Goal: Task Accomplishment & Management: Manage account settings

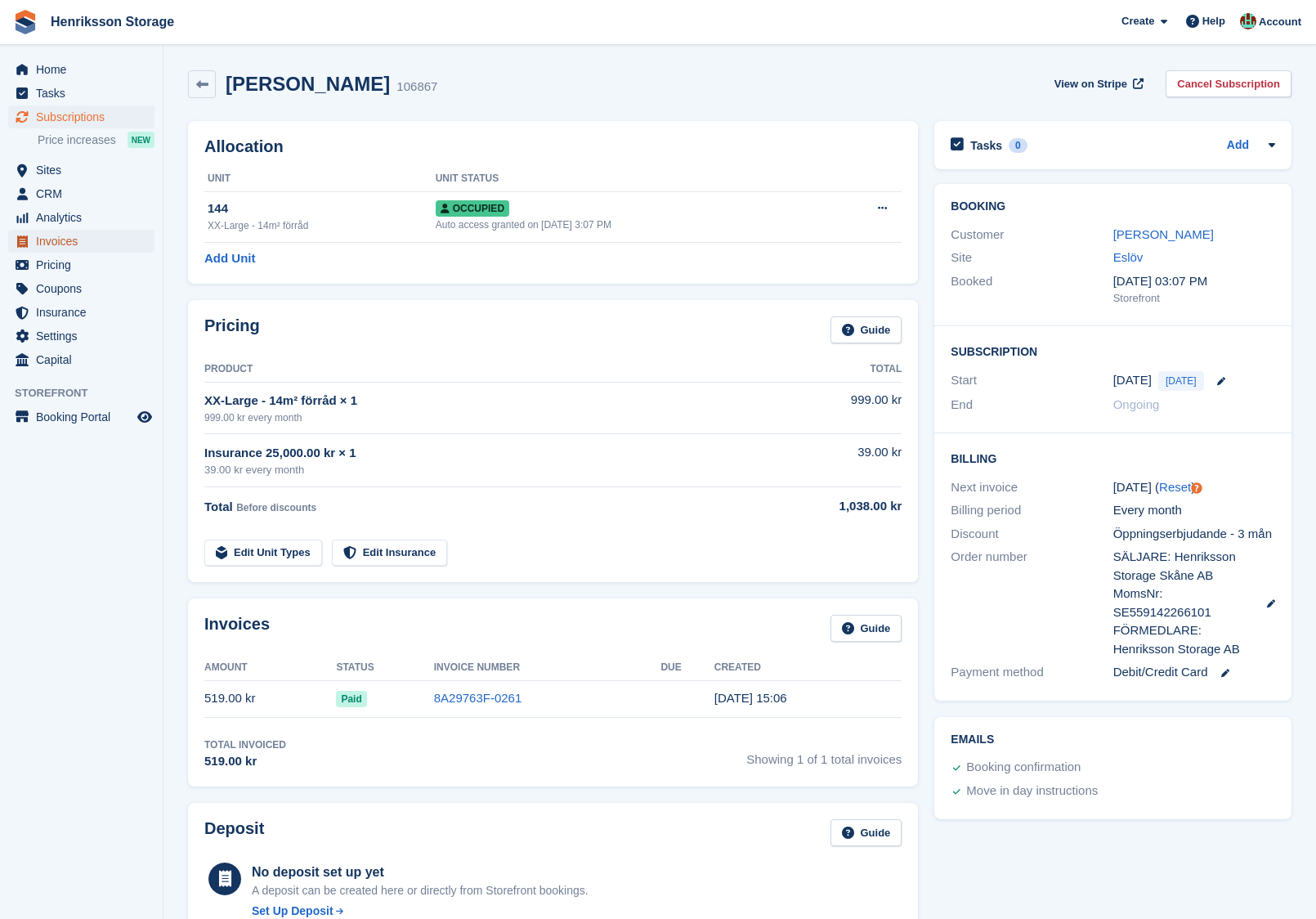
click at [95, 230] on span "Invoices" at bounding box center [84, 241] width 98 height 22
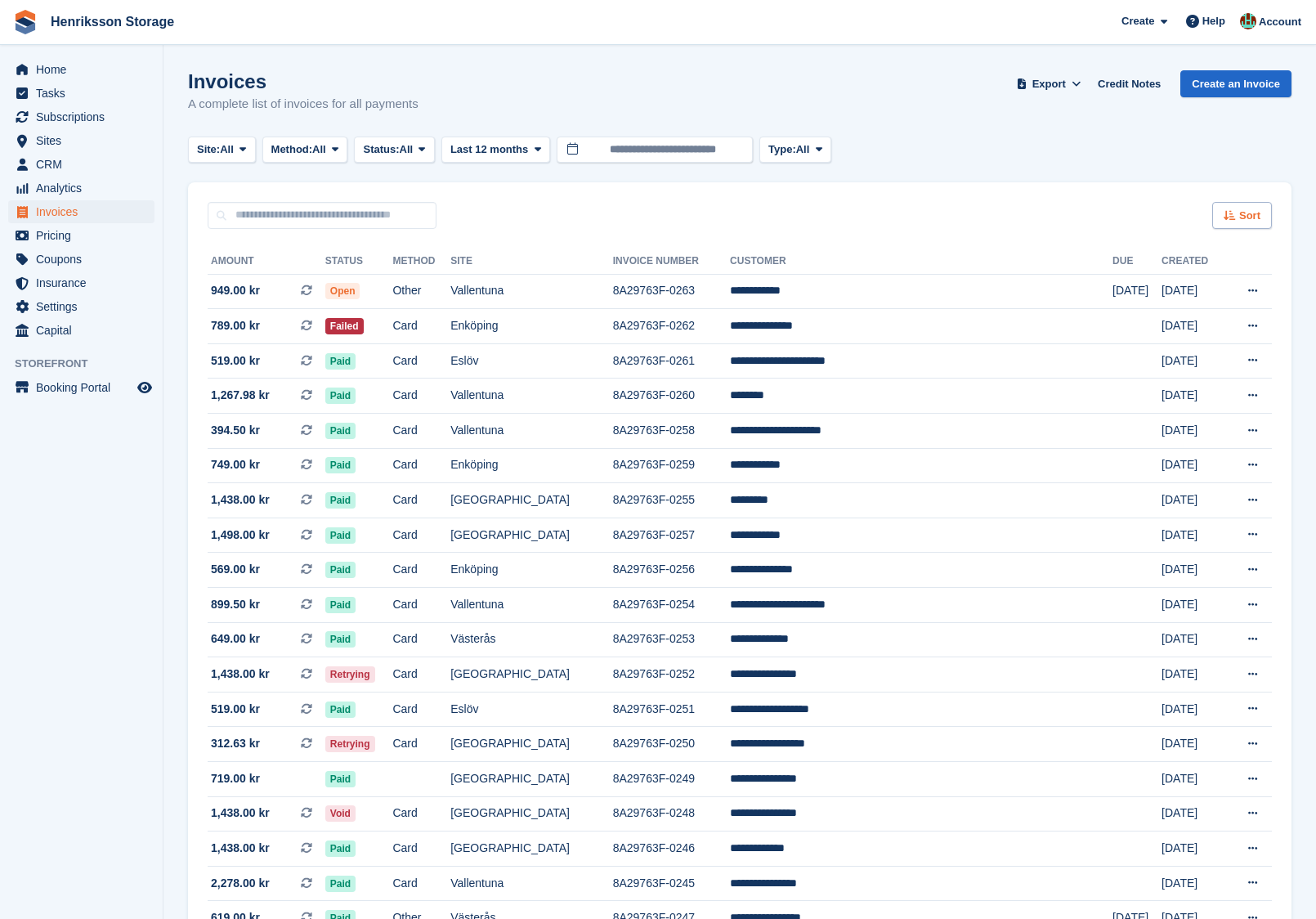
click at [1238, 206] on div "Sort" at bounding box center [1242, 216] width 59 height 27
click at [954, 199] on div "Sort Sort by Date created Created (oldest first) Created (newest first)" at bounding box center [739, 206] width 1104 height 47
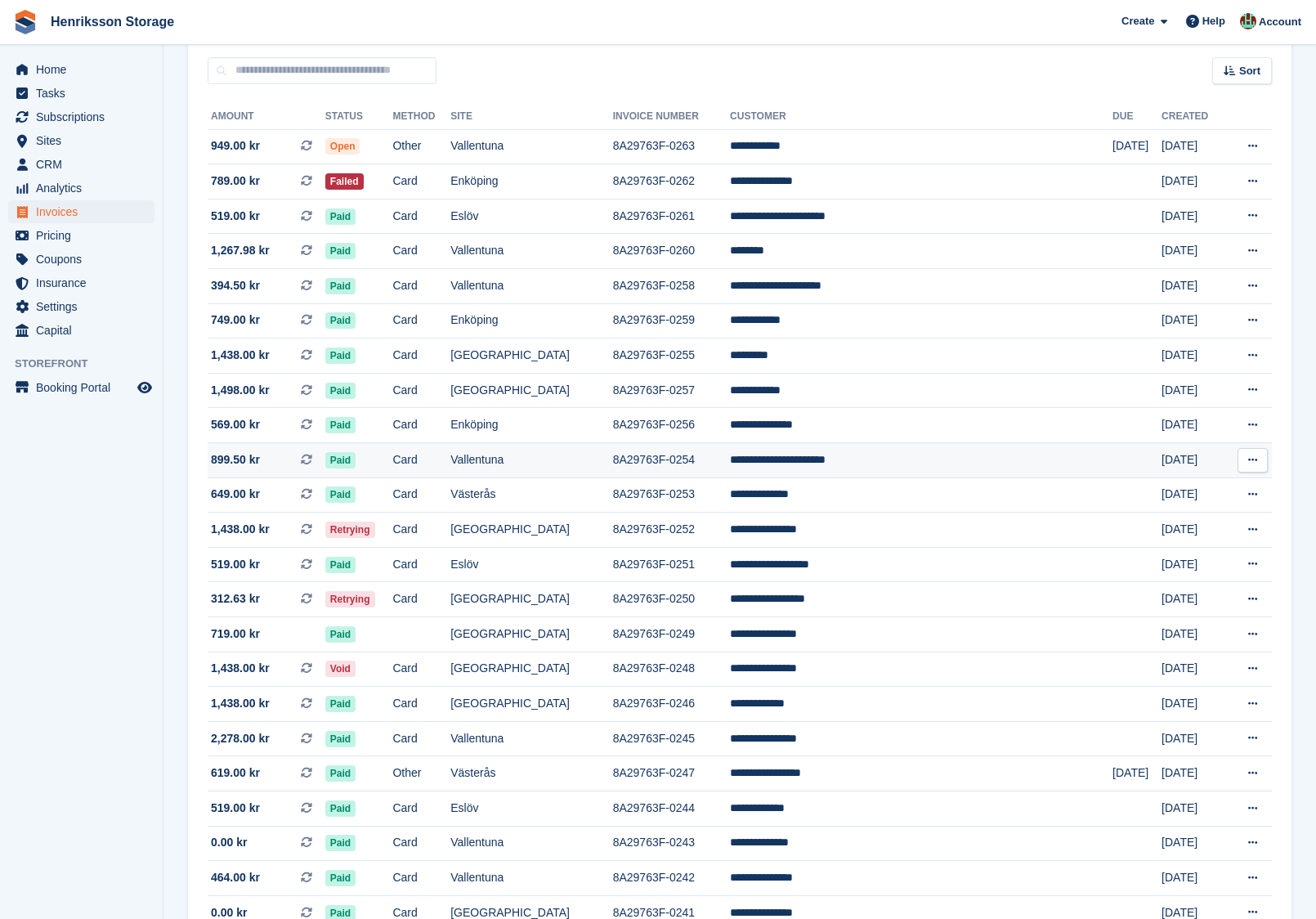
scroll to position [146, 0]
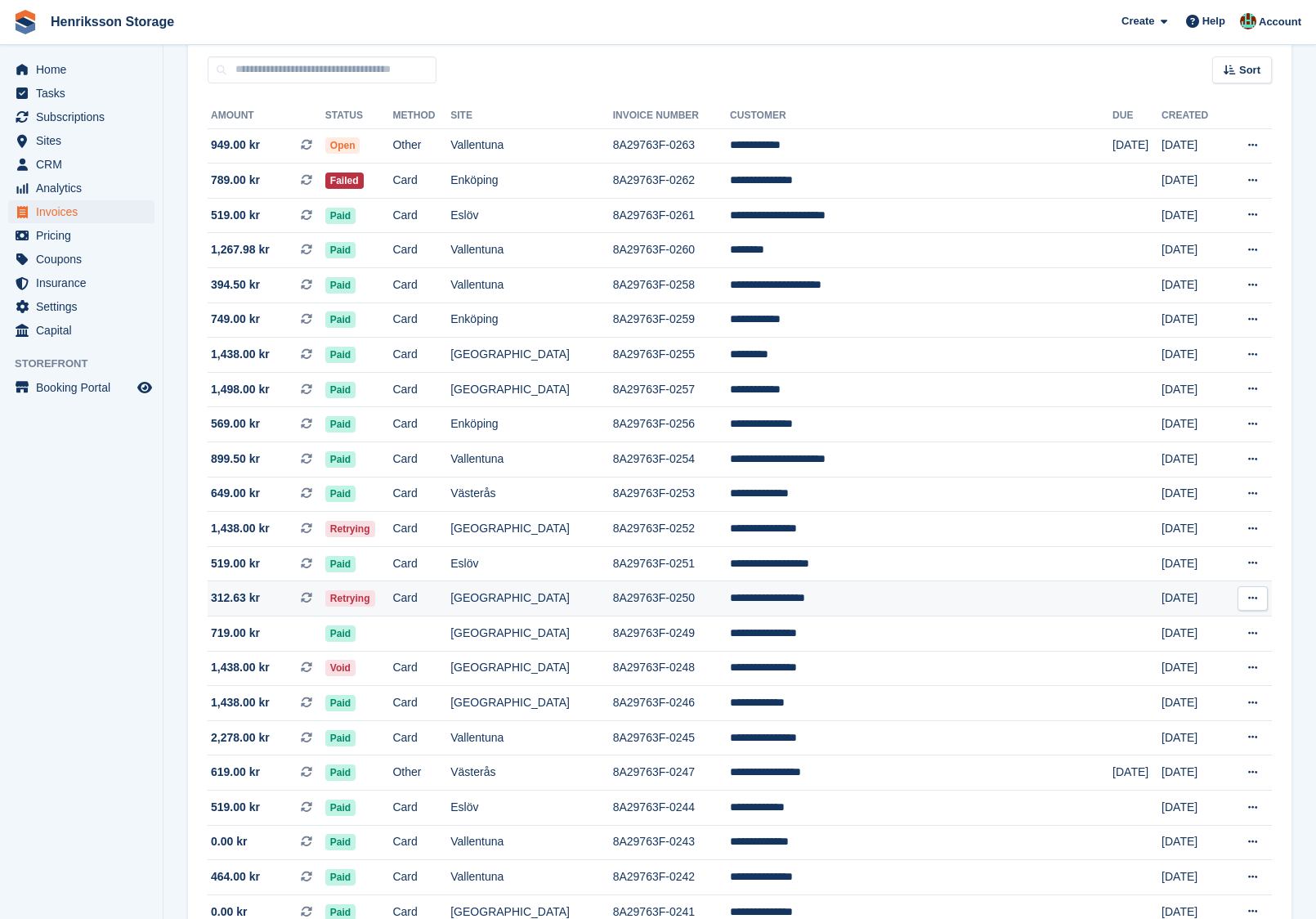
click at [450, 605] on td "Card" at bounding box center [421, 598] width 58 height 35
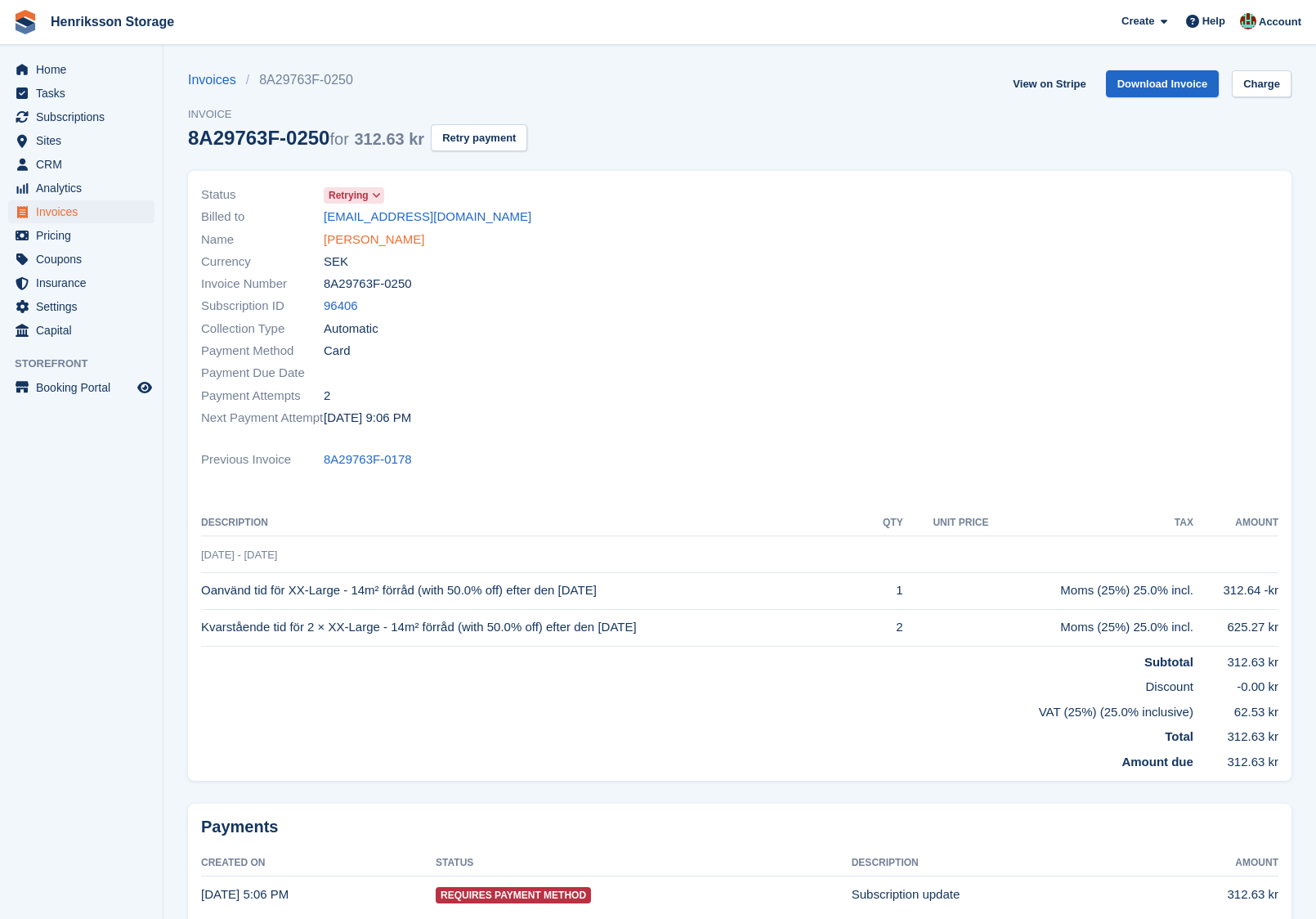
click at [402, 244] on link "Sebastian Eriksson" at bounding box center [374, 240] width 101 height 19
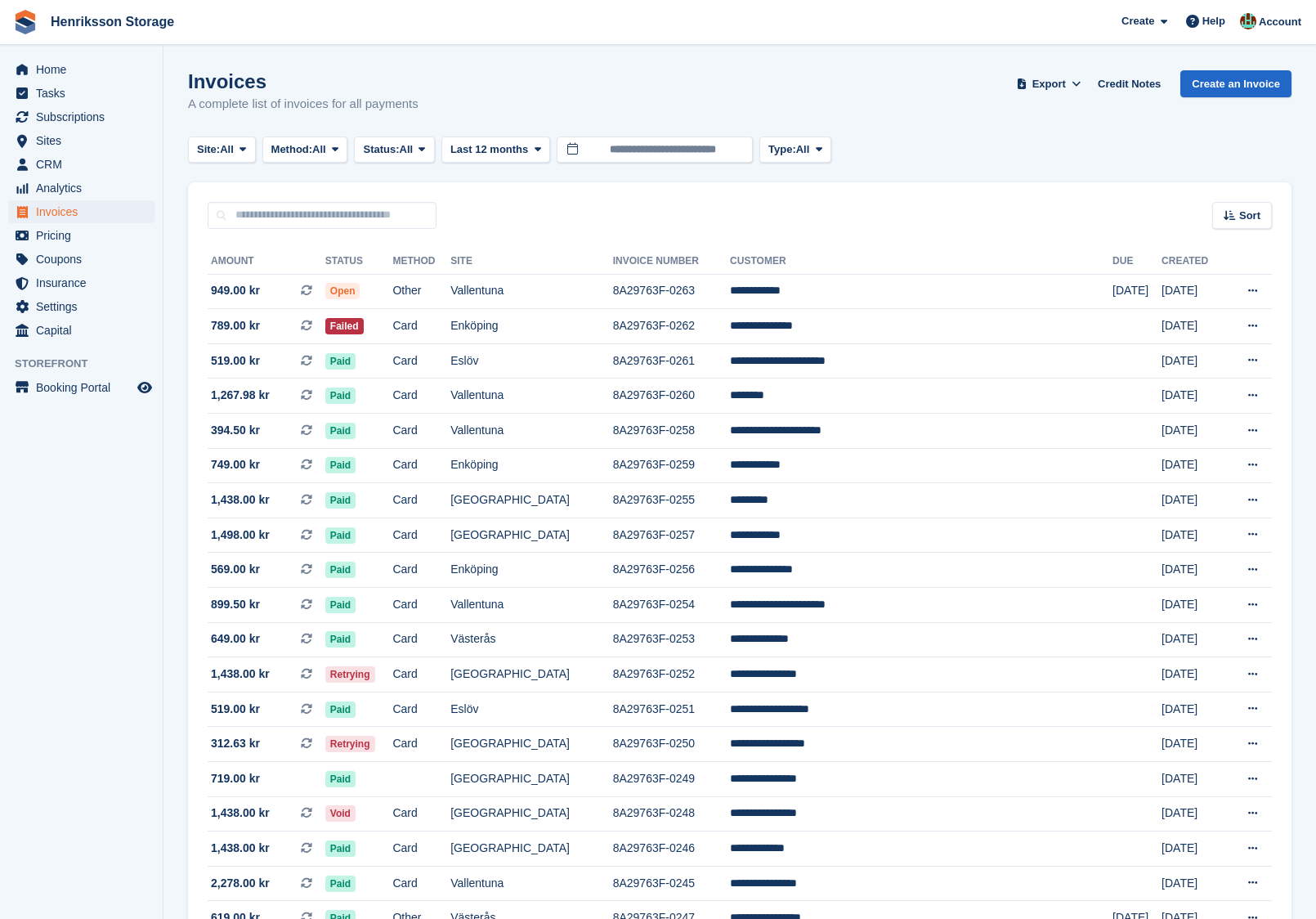
scroll to position [146, 0]
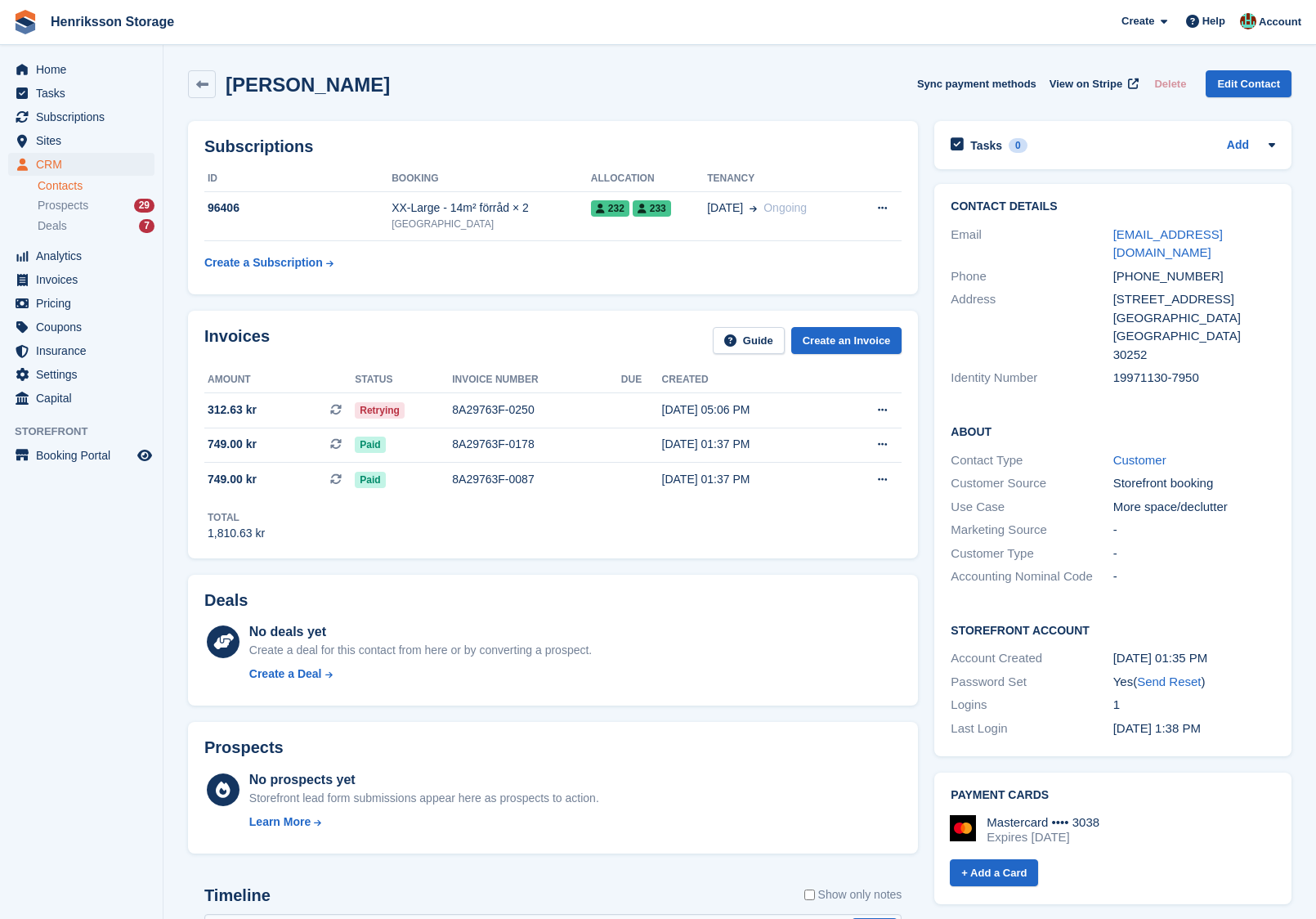
click at [1148, 268] on div "+46760238663" at bounding box center [1194, 277] width 162 height 19
copy div "+46760238663"
click at [1147, 268] on div "+46760238663" at bounding box center [1194, 277] width 162 height 19
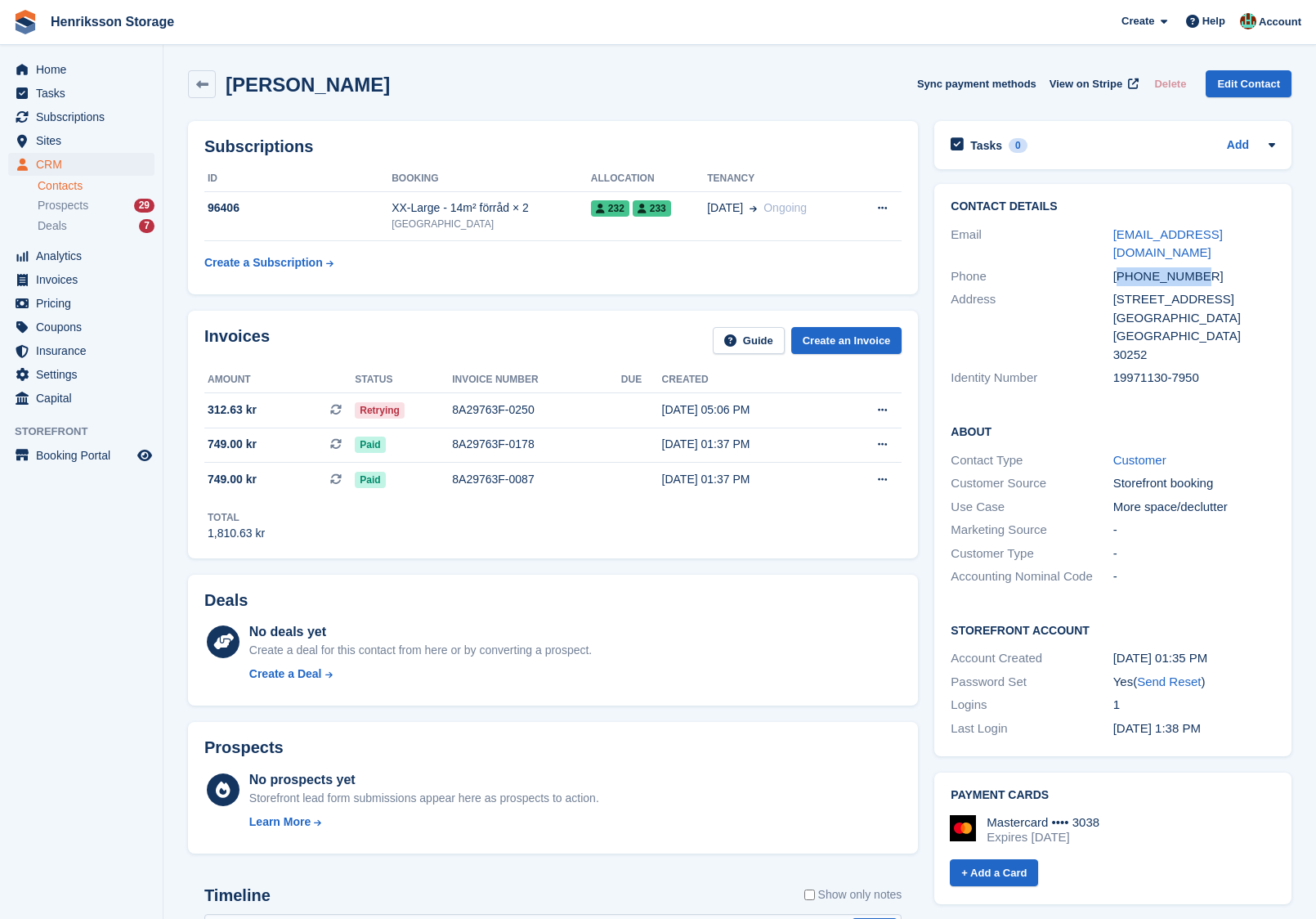
click at [1147, 268] on div "+46760238663" at bounding box center [1194, 277] width 162 height 19
copy div "+46760238663"
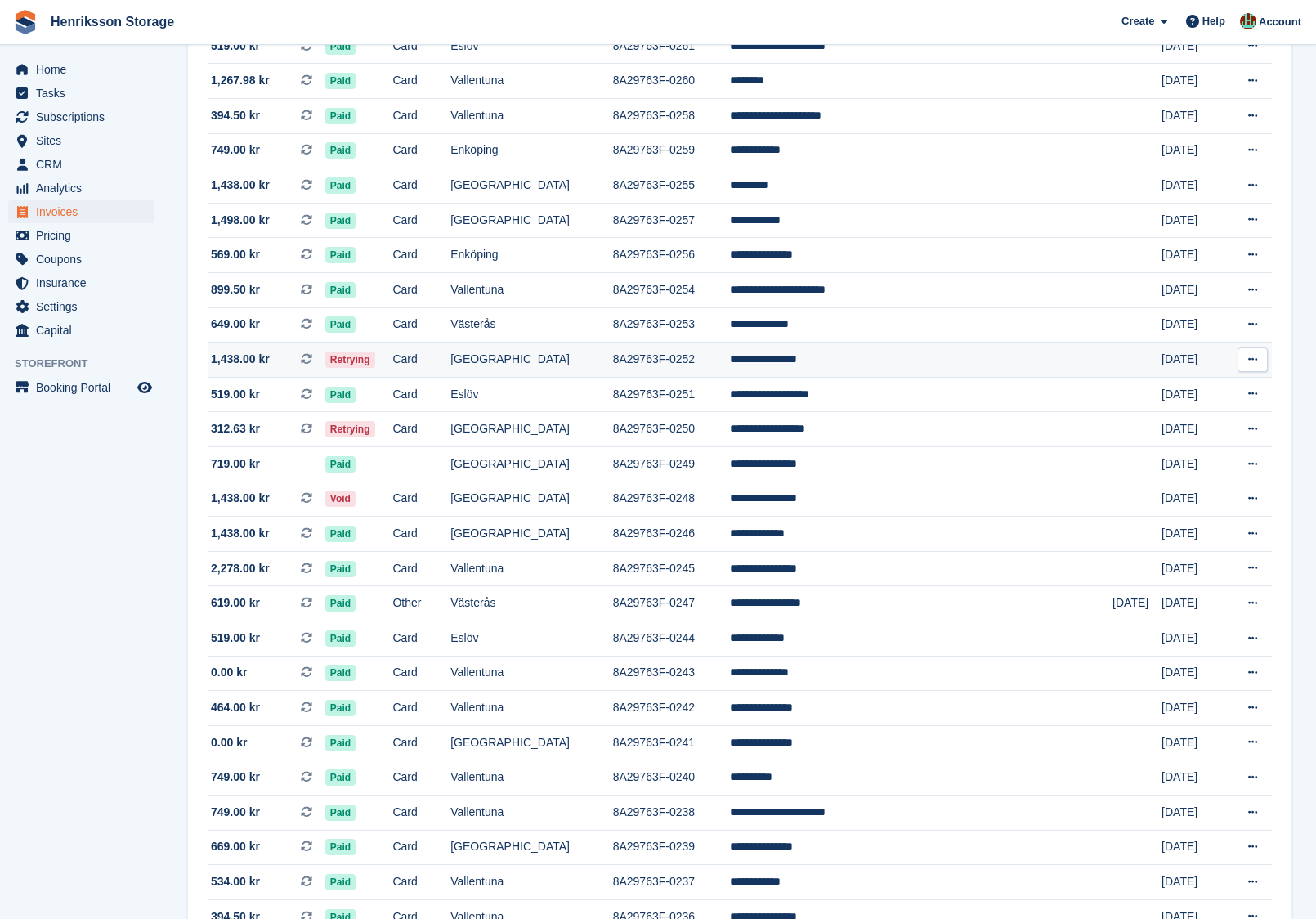
scroll to position [290, 0]
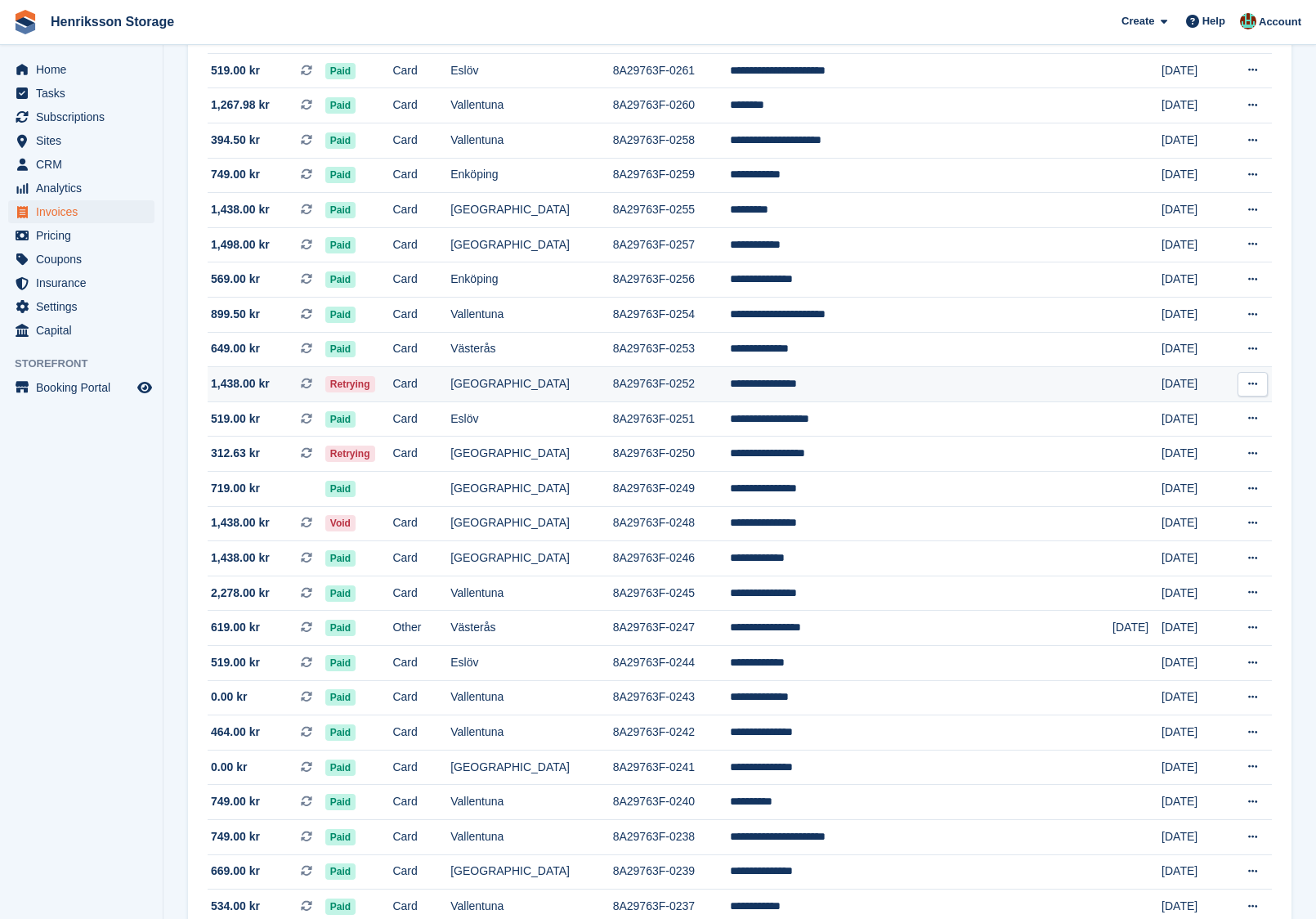
click at [450, 380] on td "Card" at bounding box center [421, 384] width 58 height 35
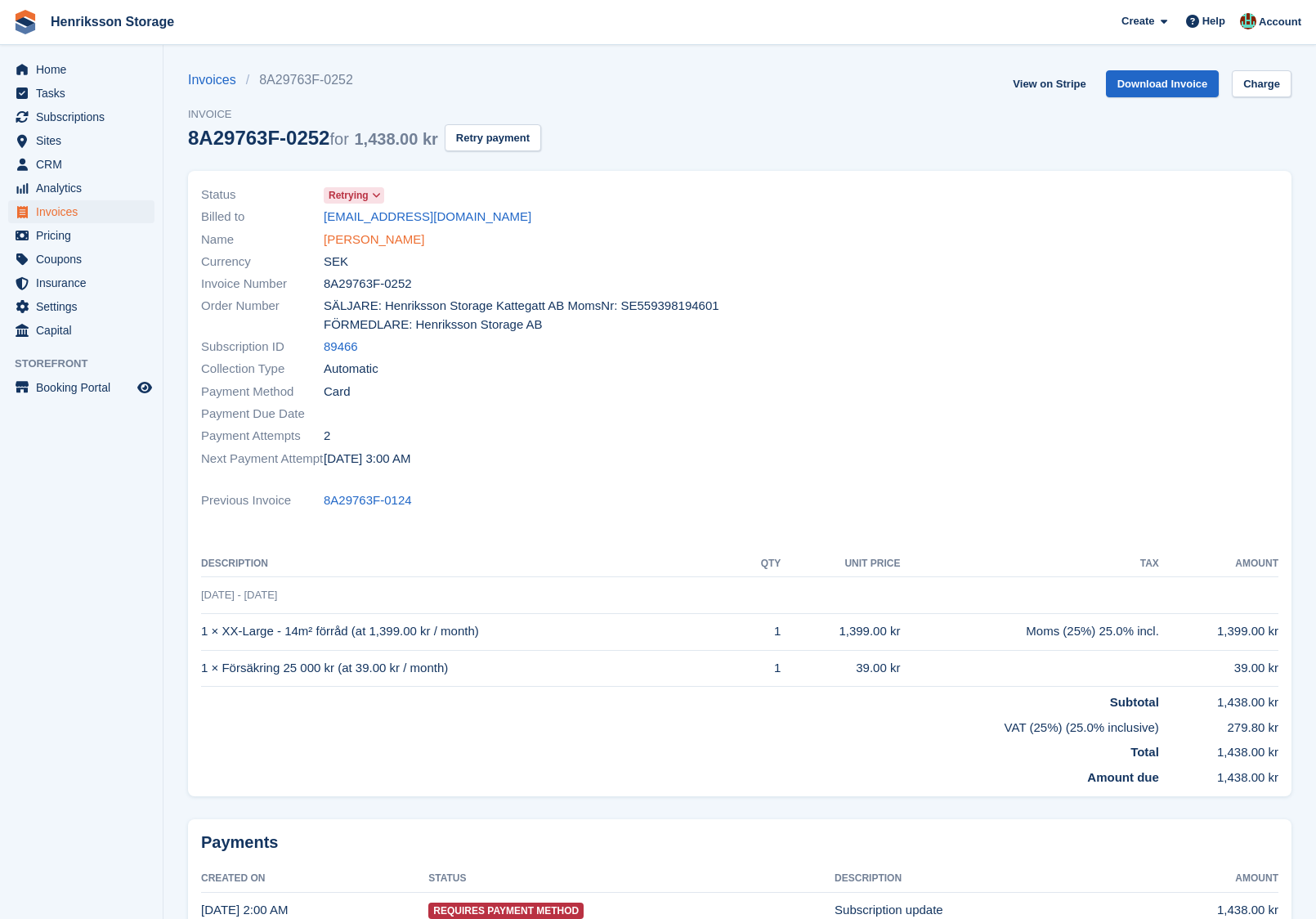
click at [382, 236] on link "Kjell Samuelsson" at bounding box center [374, 240] width 101 height 19
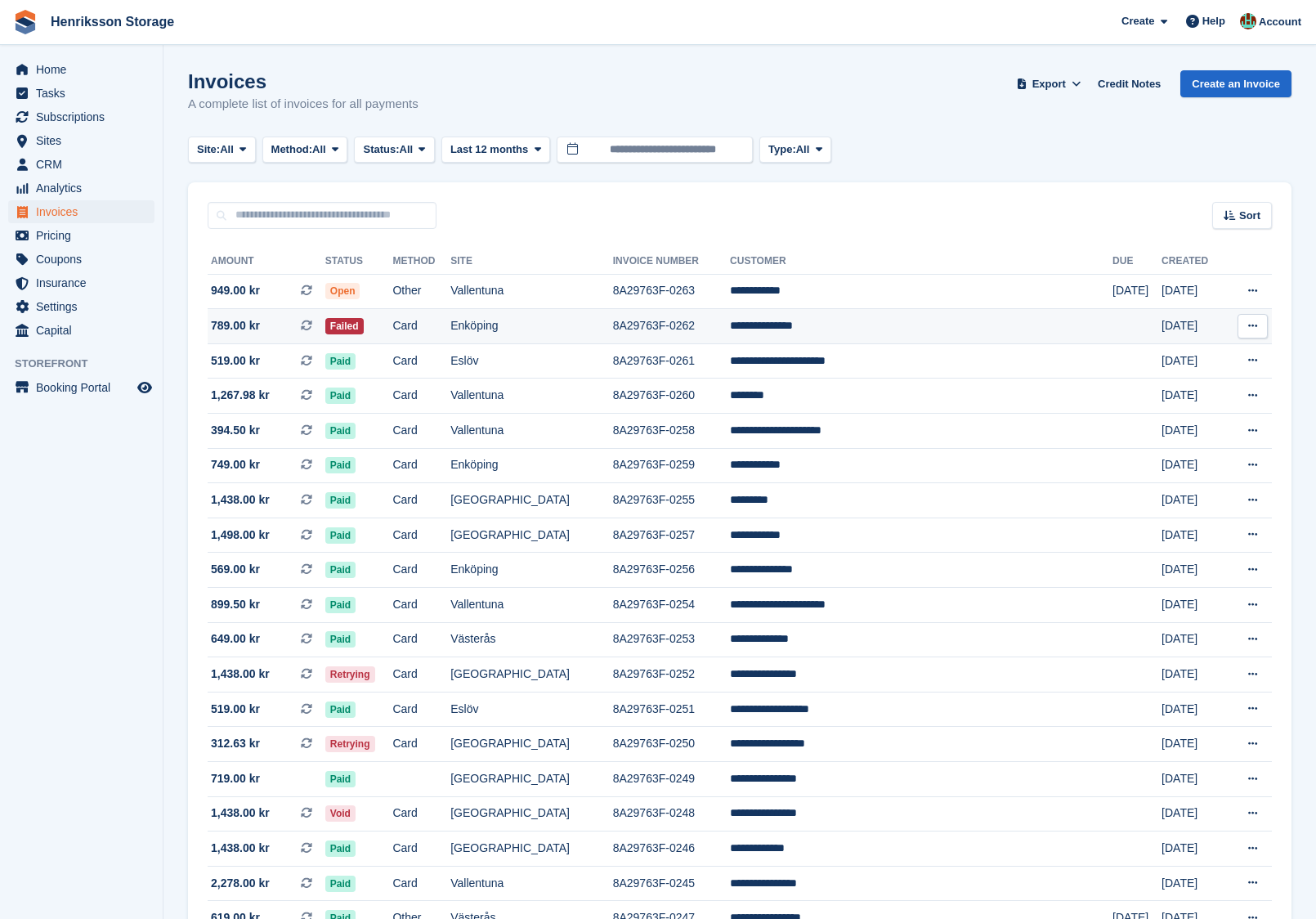
click at [450, 327] on td "Card" at bounding box center [421, 326] width 58 height 35
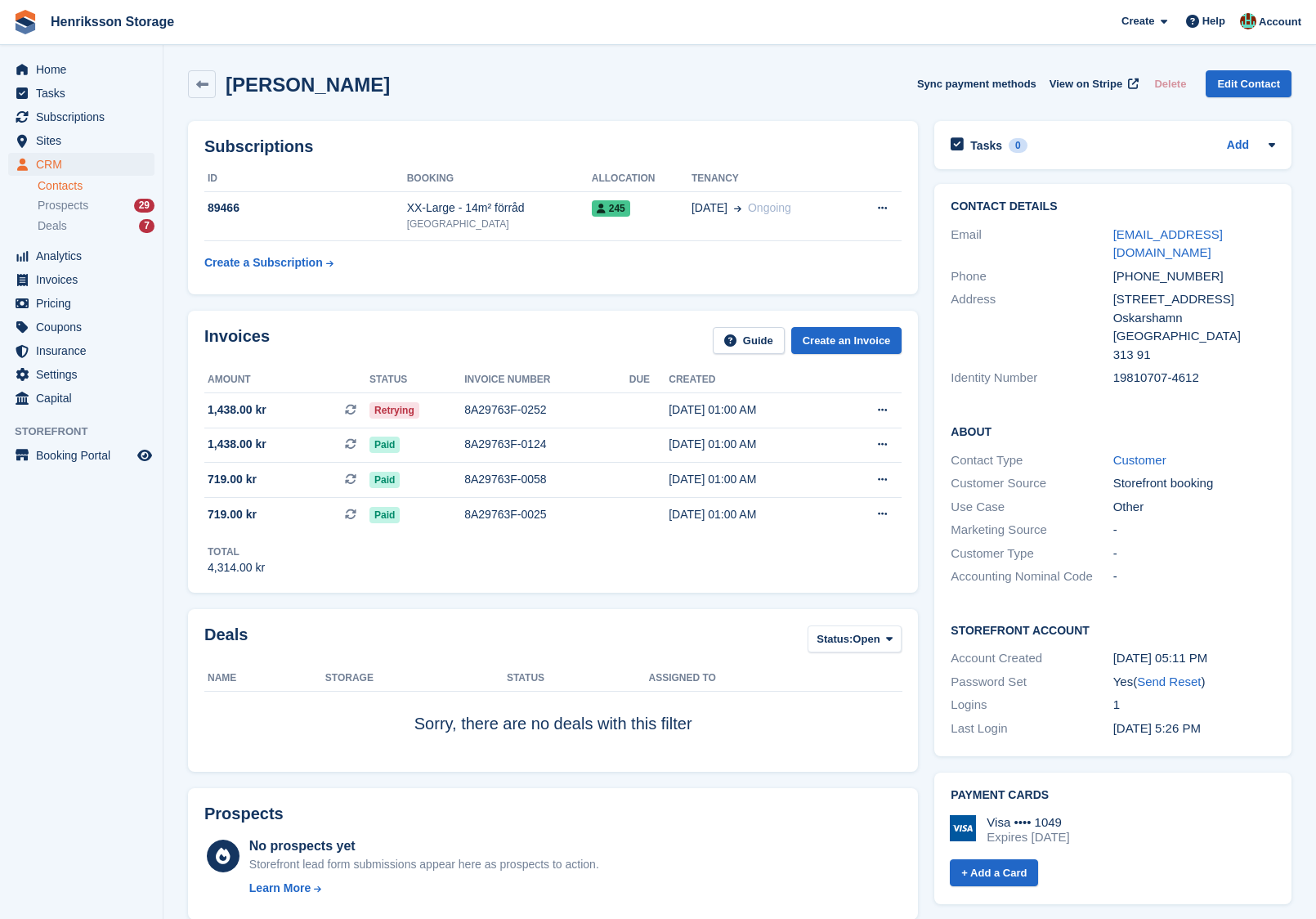
click at [1150, 268] on div "+46768757401" at bounding box center [1194, 277] width 162 height 19
copy div "+46768757401"
click at [1156, 290] on div "Draredsvägen 15" at bounding box center [1194, 299] width 162 height 19
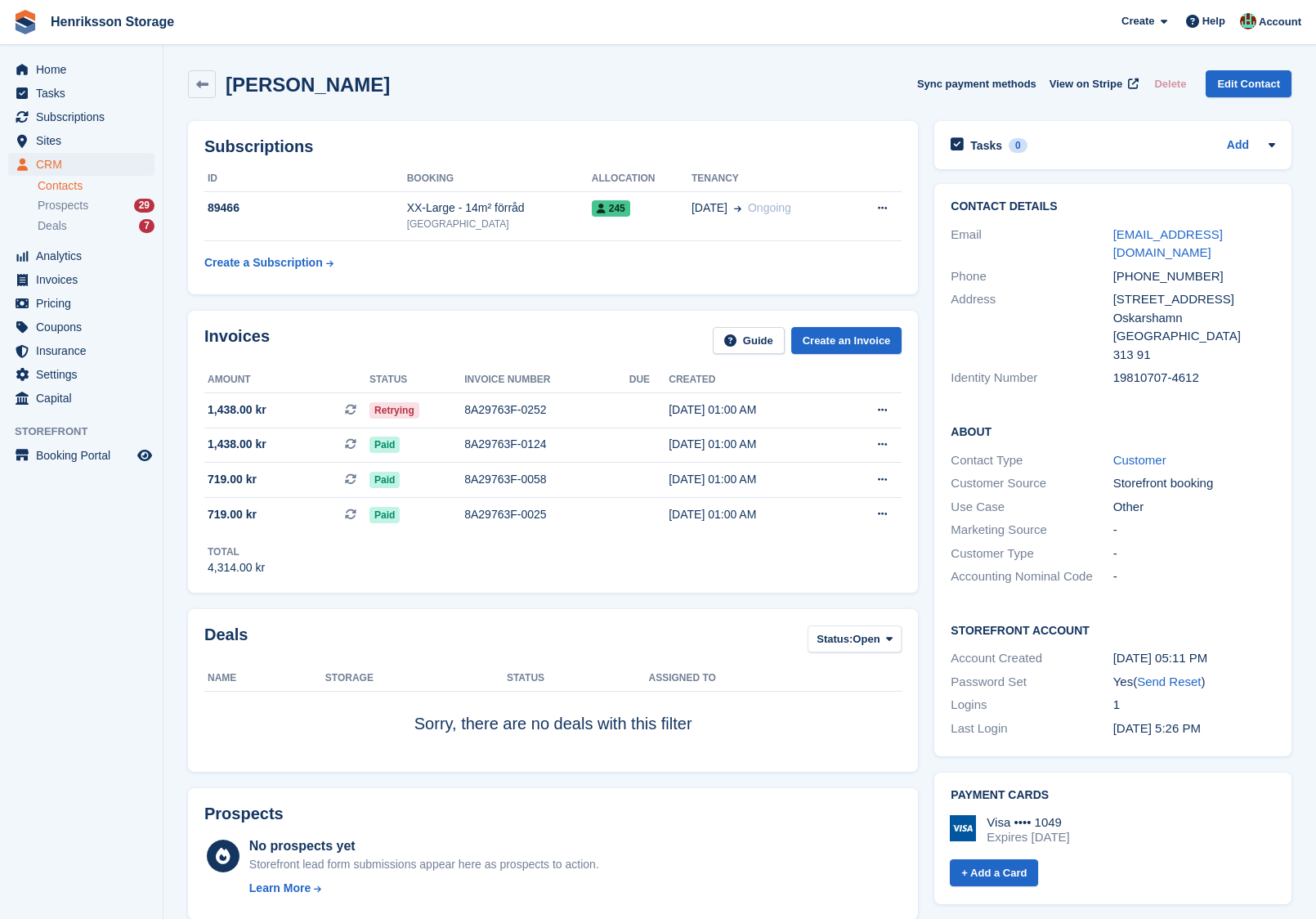
click at [1152, 268] on div "+46768757401" at bounding box center [1194, 277] width 162 height 19
copy div "+46768757401"
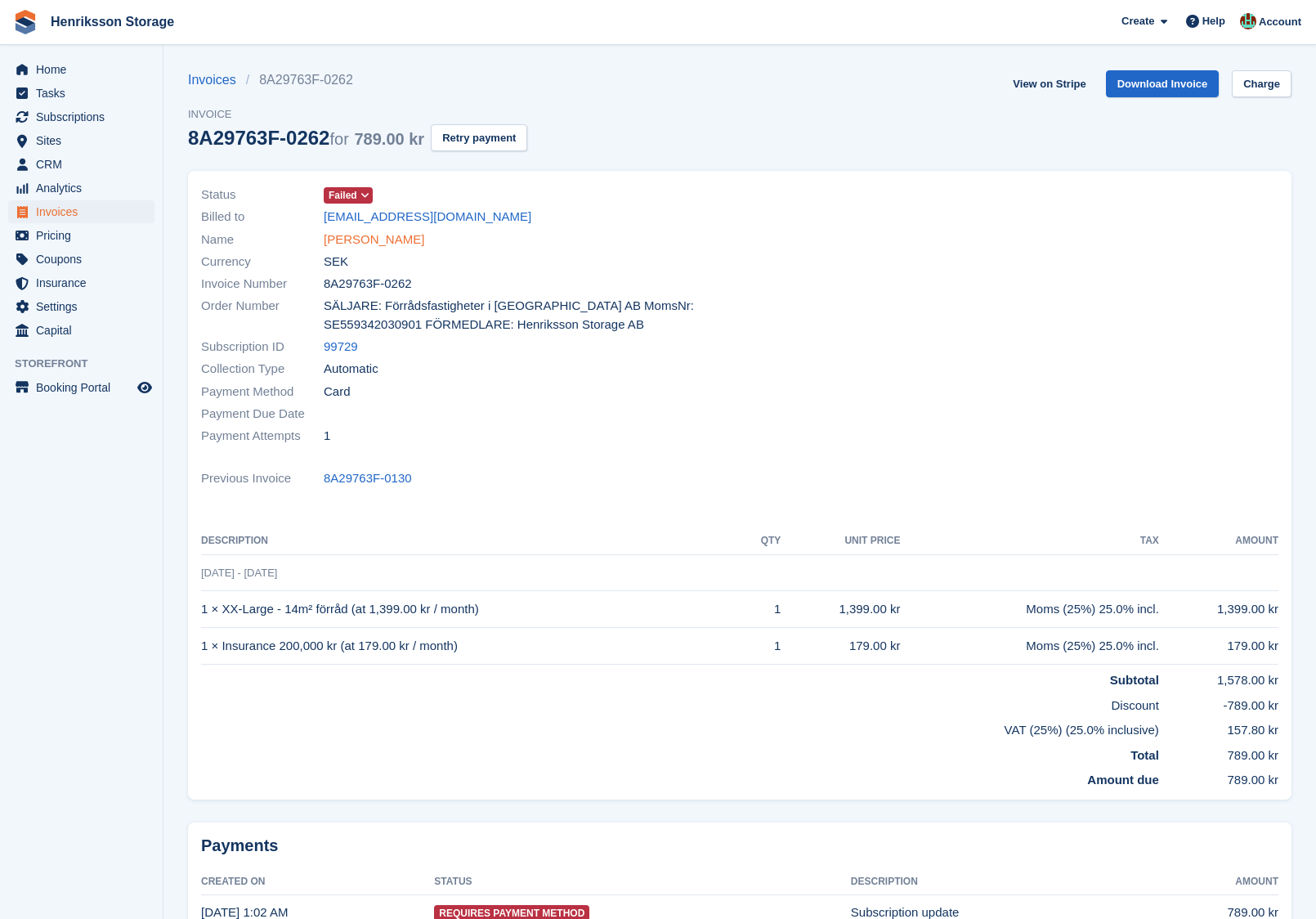
click at [399, 240] on link "Mika Vintergrip" at bounding box center [374, 240] width 101 height 19
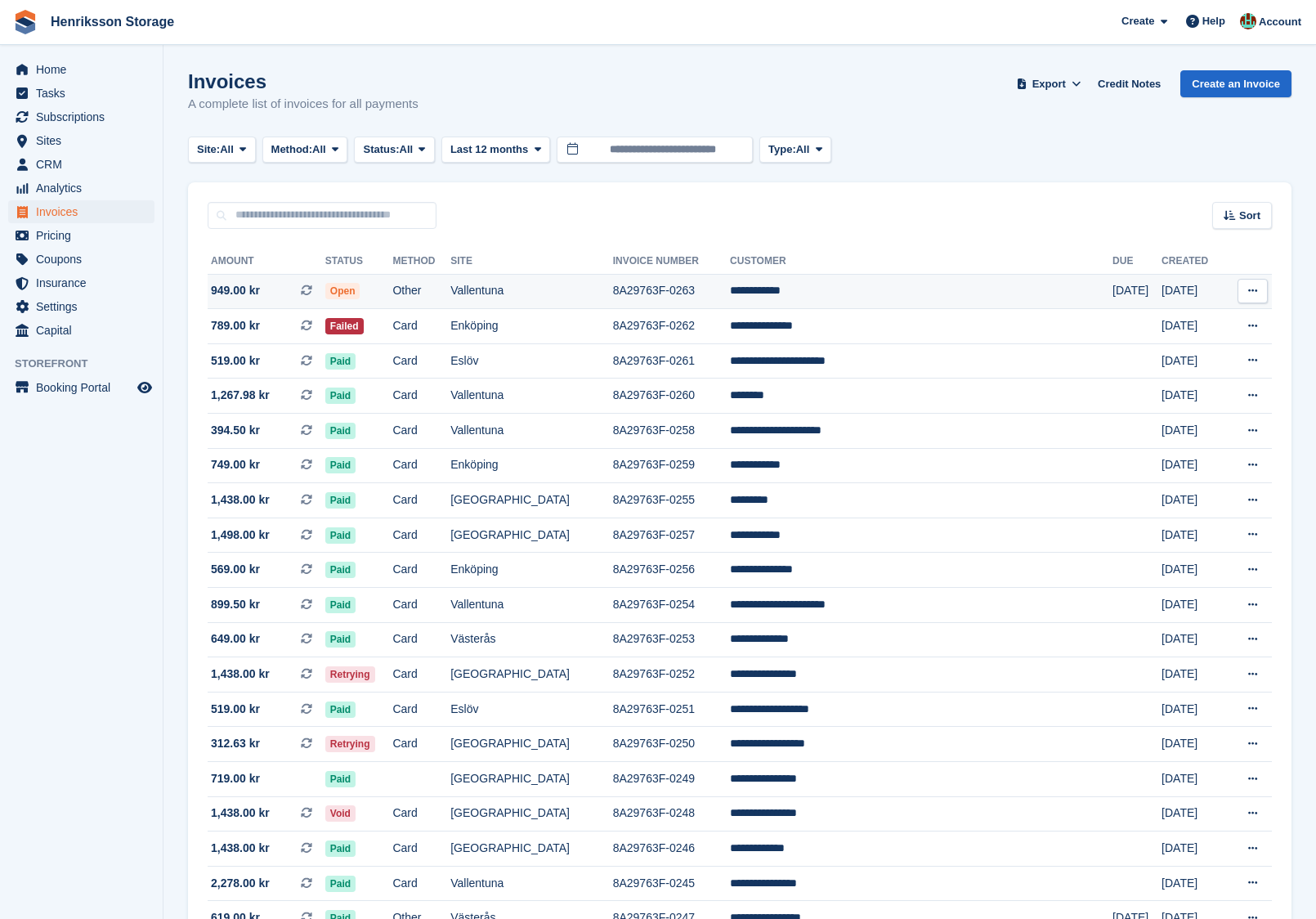
click at [450, 284] on td "Other" at bounding box center [421, 291] width 58 height 35
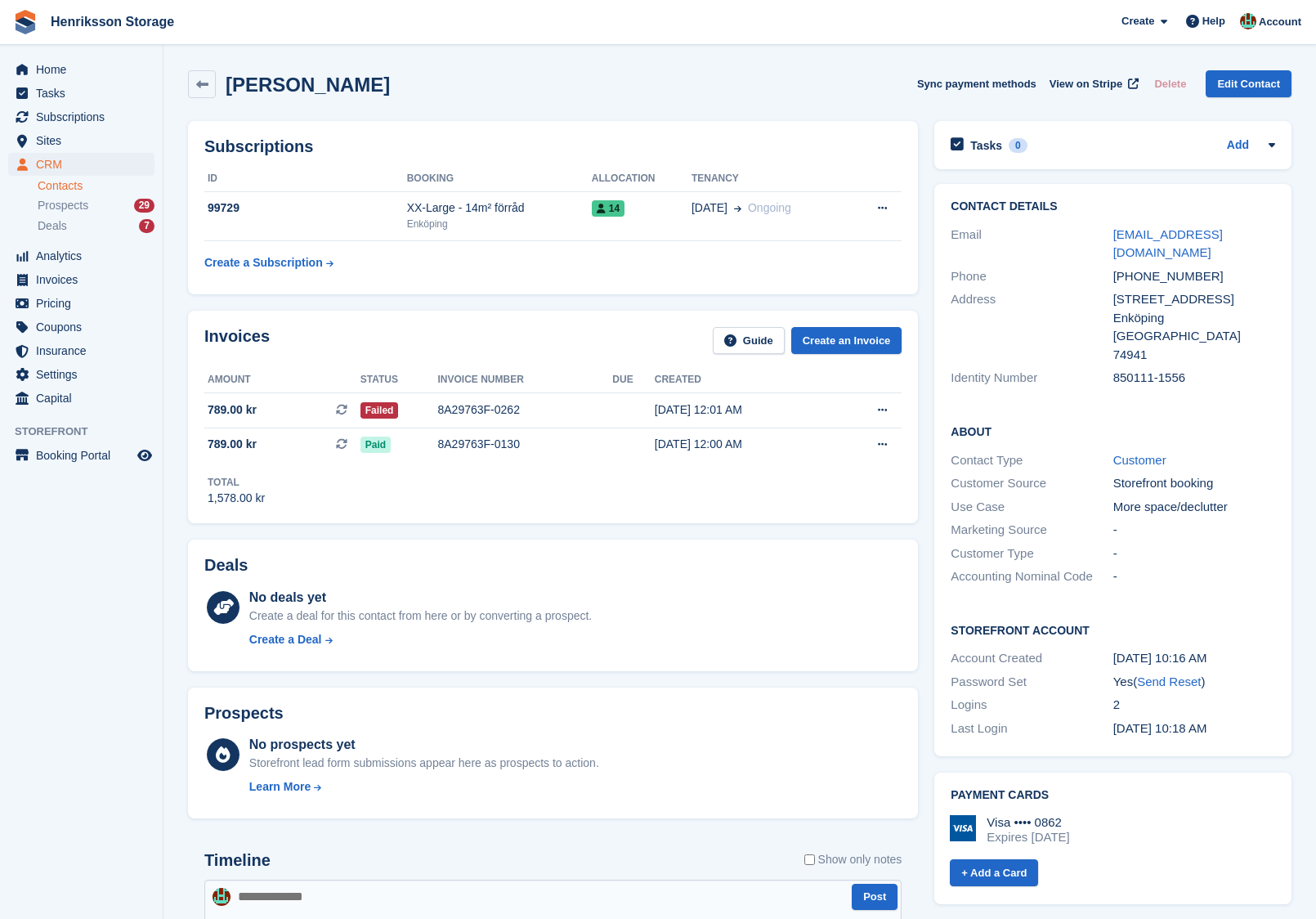
click at [1118, 268] on div "+46735348620" at bounding box center [1194, 277] width 162 height 19
copy div "+46735348620"
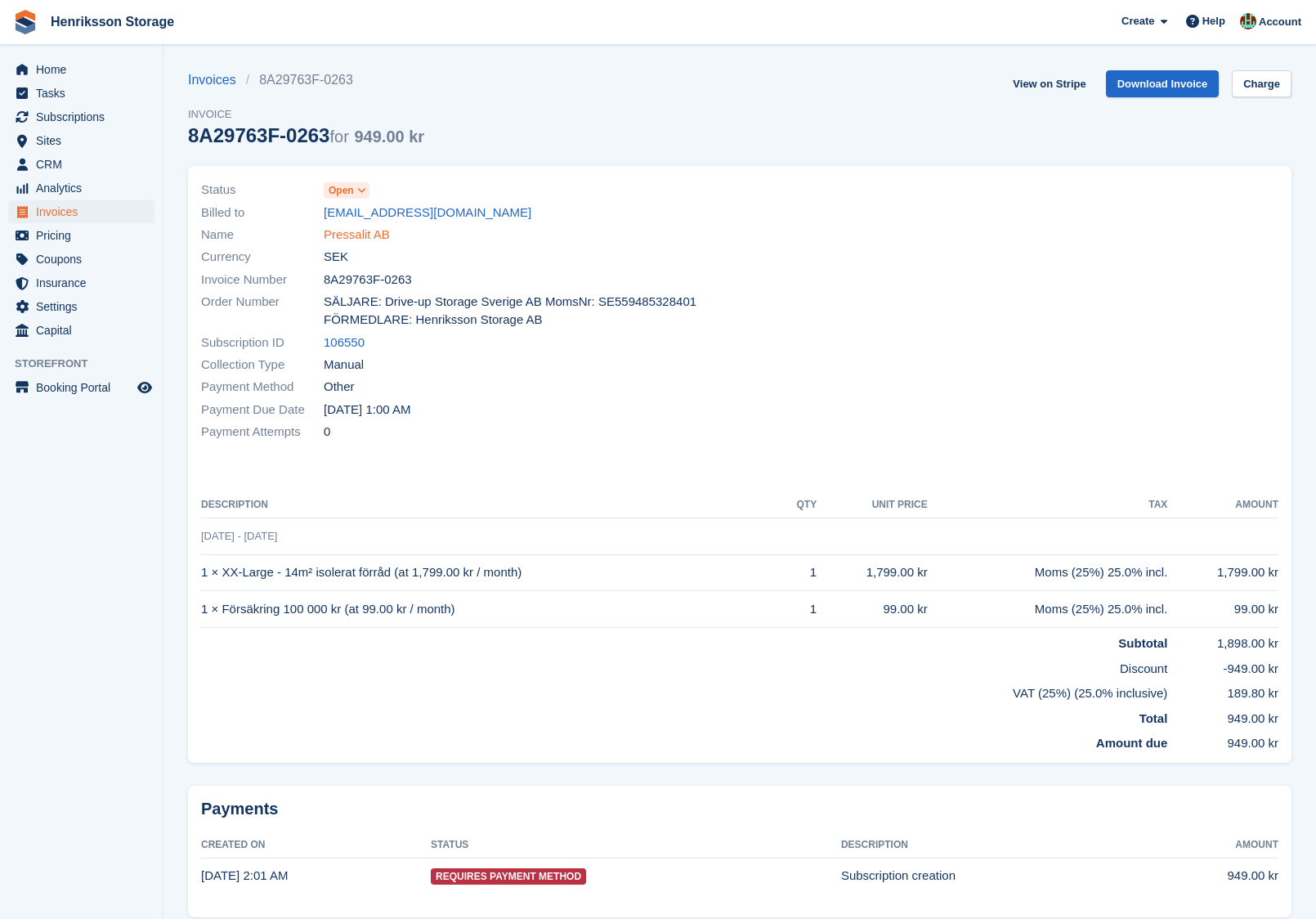
click at [384, 235] on link "Pressalit AB" at bounding box center [357, 234] width 66 height 19
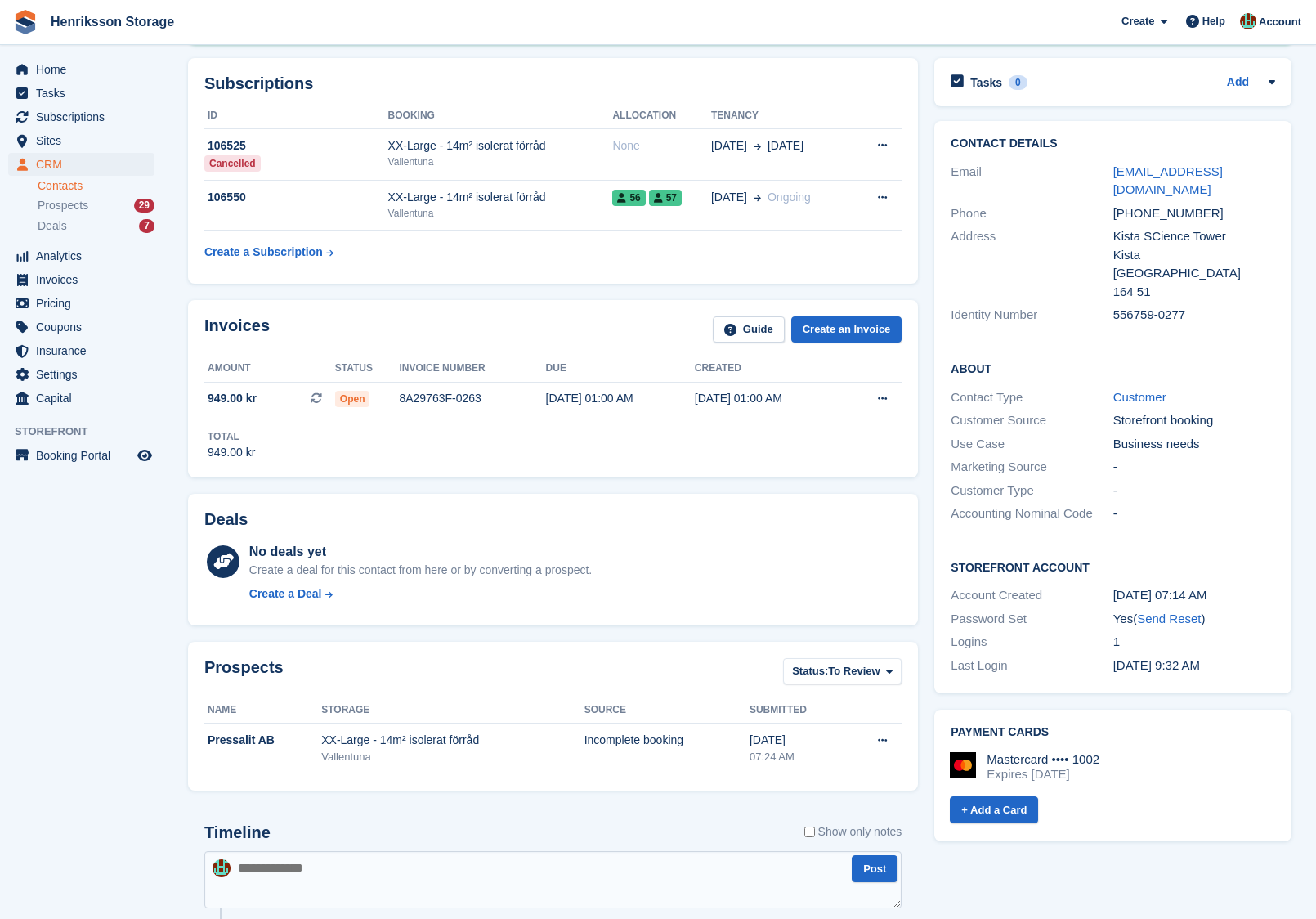
scroll to position [201, 0]
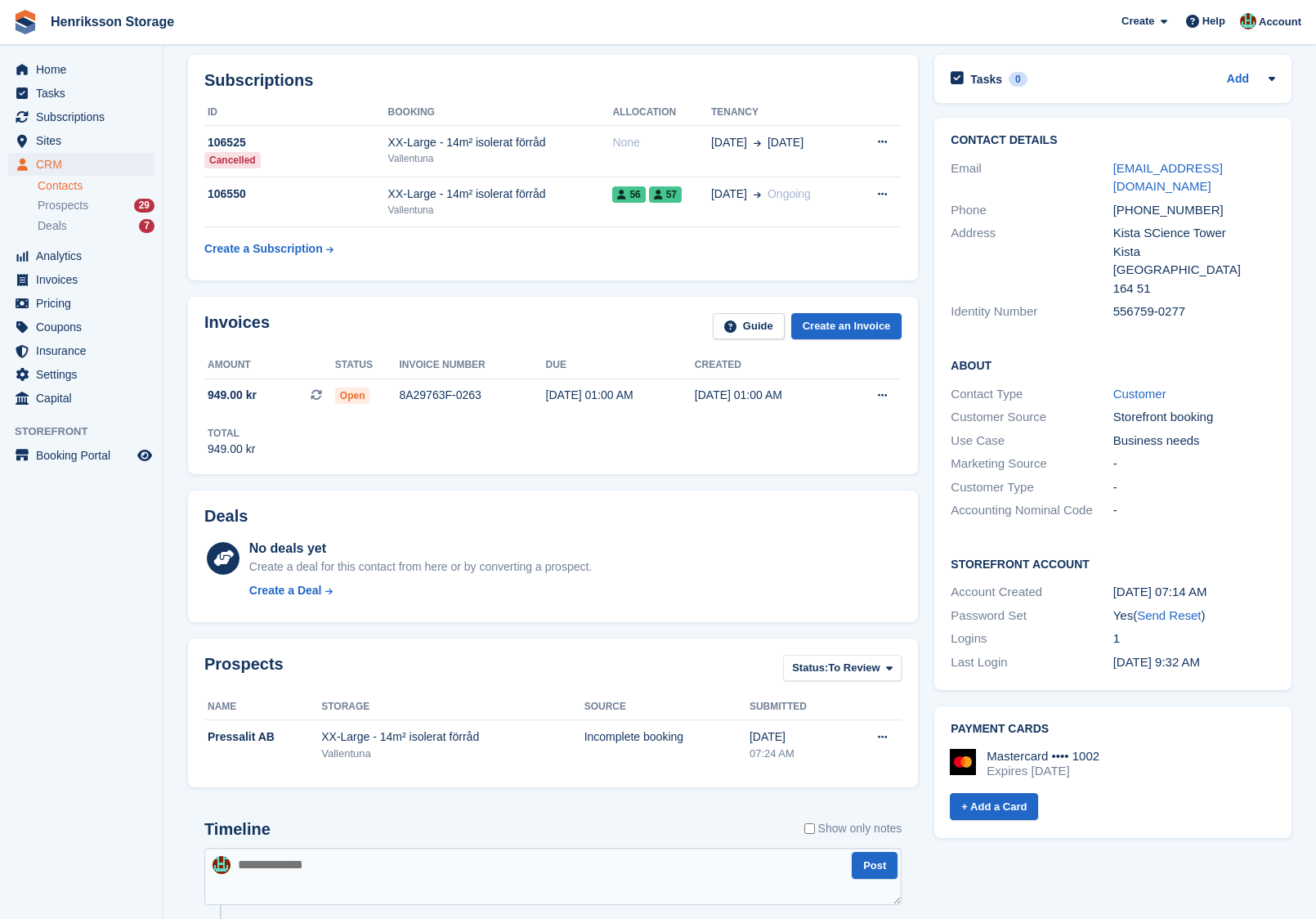
click at [1137, 201] on div "+46703201056" at bounding box center [1194, 210] width 162 height 19
copy div "+46703201056"
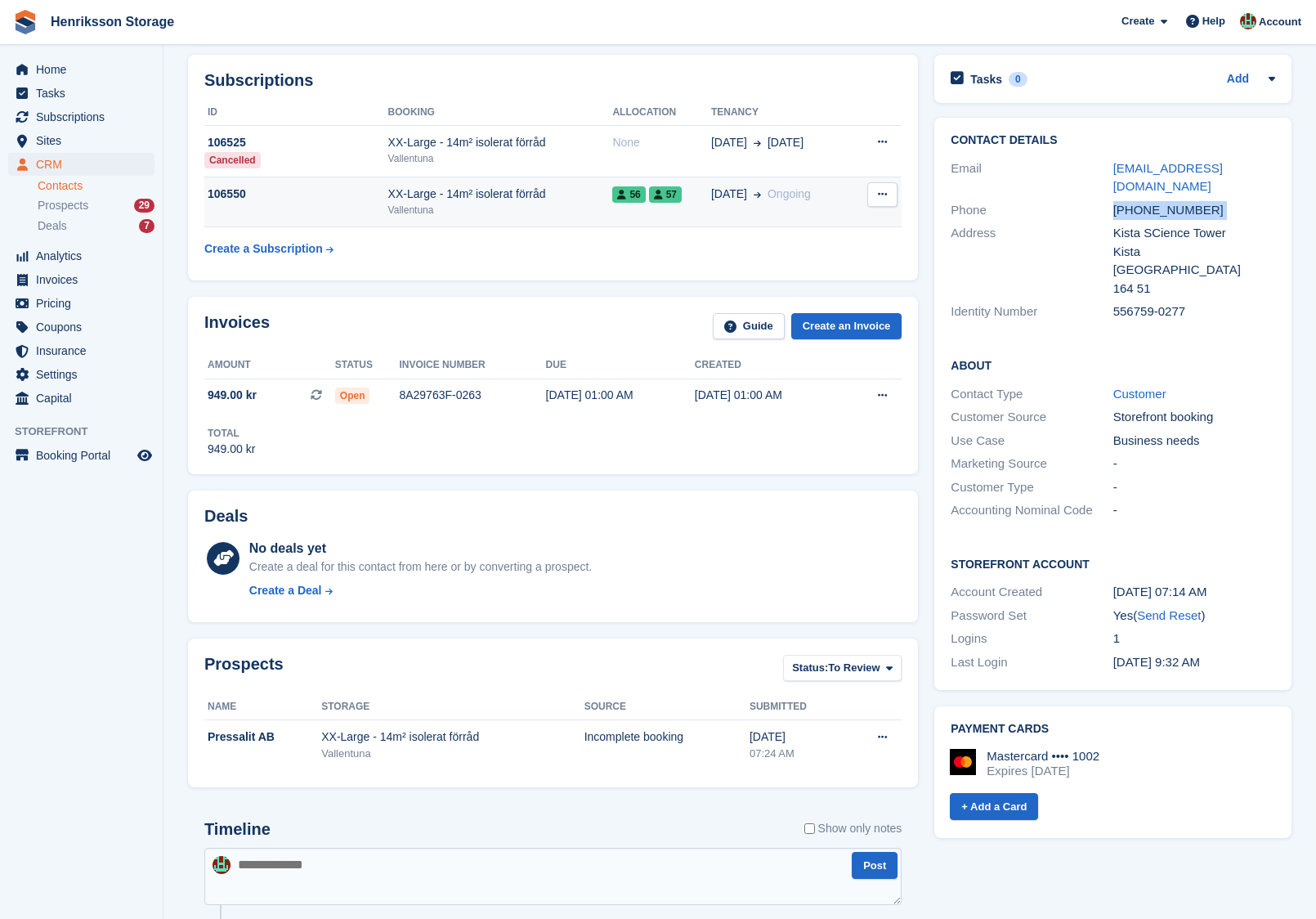
scroll to position [0, 0]
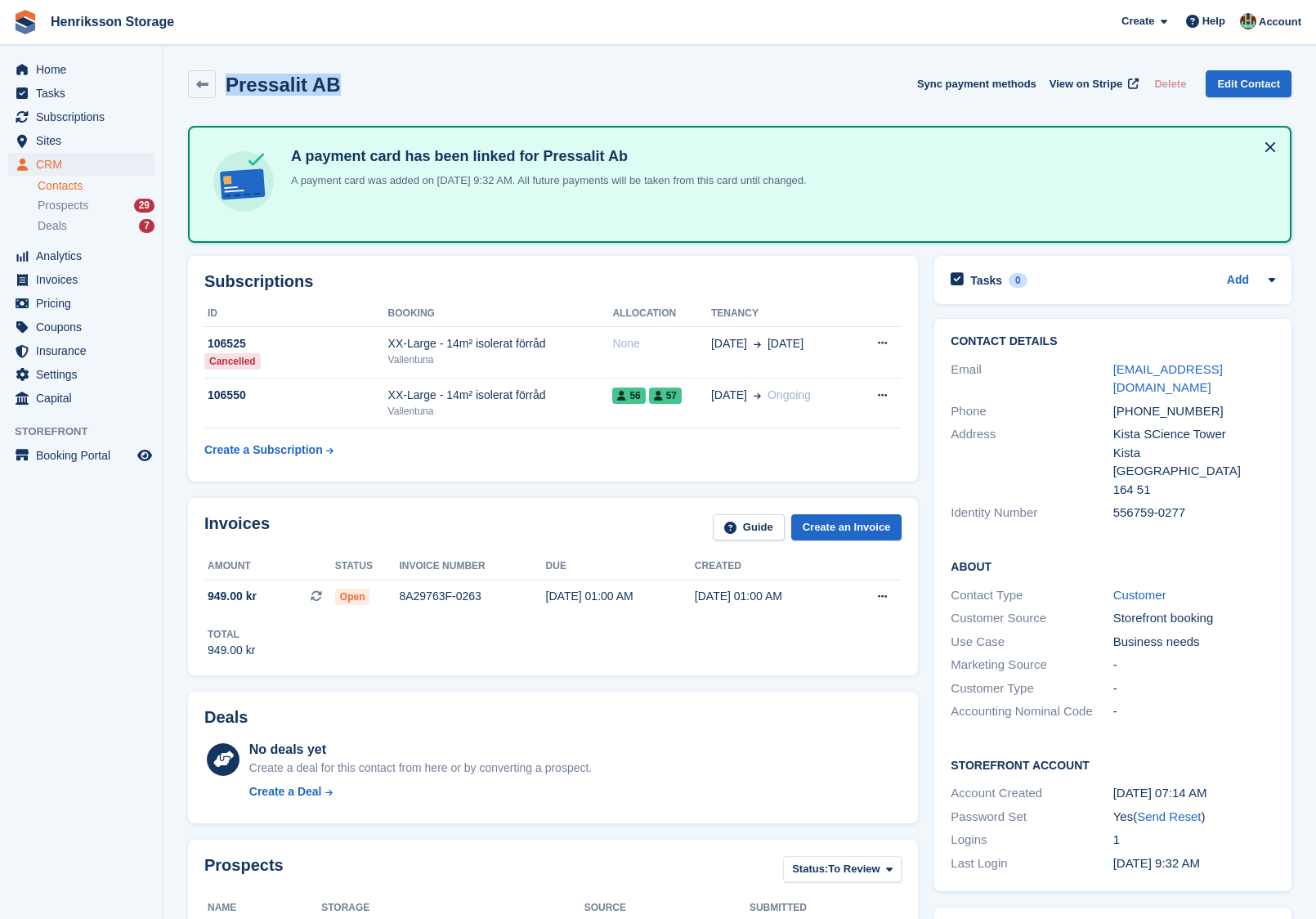
drag, startPoint x: 349, startPoint y: 82, endPoint x: 224, endPoint y: 83, distance: 125.0
click at [224, 83] on div "Pressalit AB Sync payment methods View on Stripe Delete Edit Contact" at bounding box center [739, 84] width 1104 height 28
copy h2 "Pressalit AB"
drag, startPoint x: 1242, startPoint y: 367, endPoint x: 1096, endPoint y: 367, distance: 146.0
click at [1096, 367] on div "Email smo@pressalit.com" at bounding box center [1112, 379] width 324 height 41
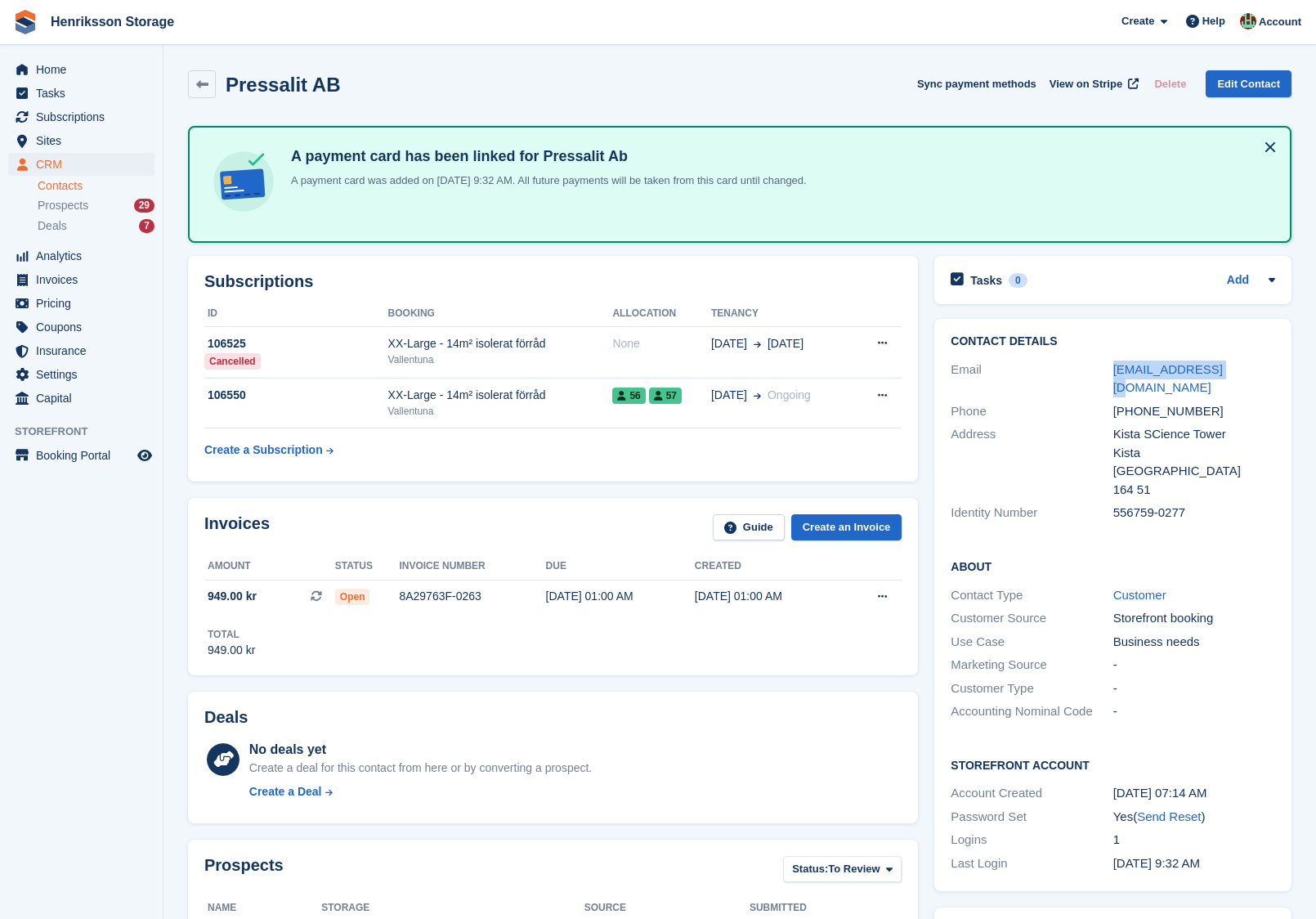
copy div "smo@pressalit.com"
click at [1135, 402] on div "+46703201056" at bounding box center [1194, 411] width 162 height 19
copy div "+46703201056"
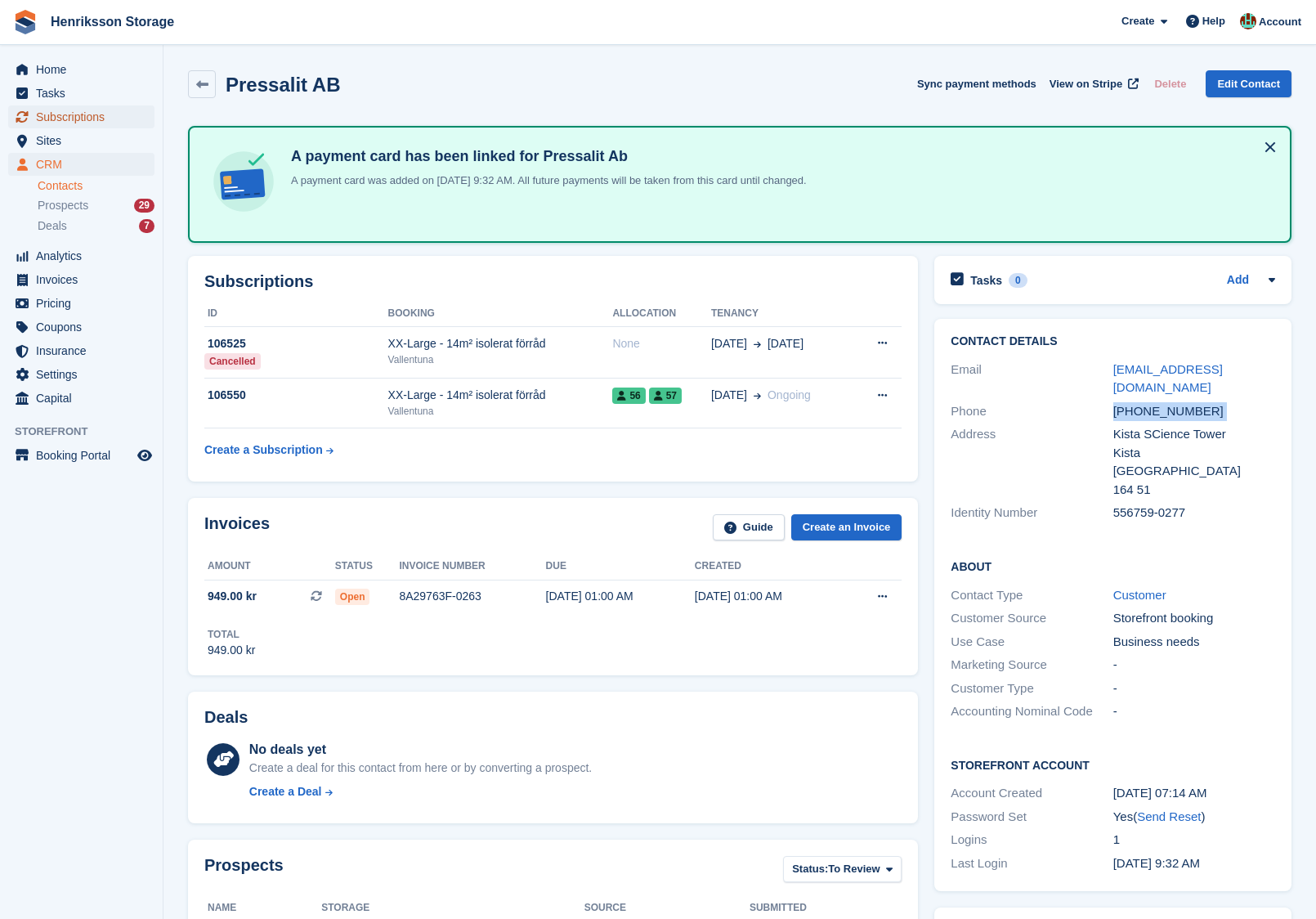
click at [87, 110] on span "Subscriptions" at bounding box center [84, 116] width 98 height 22
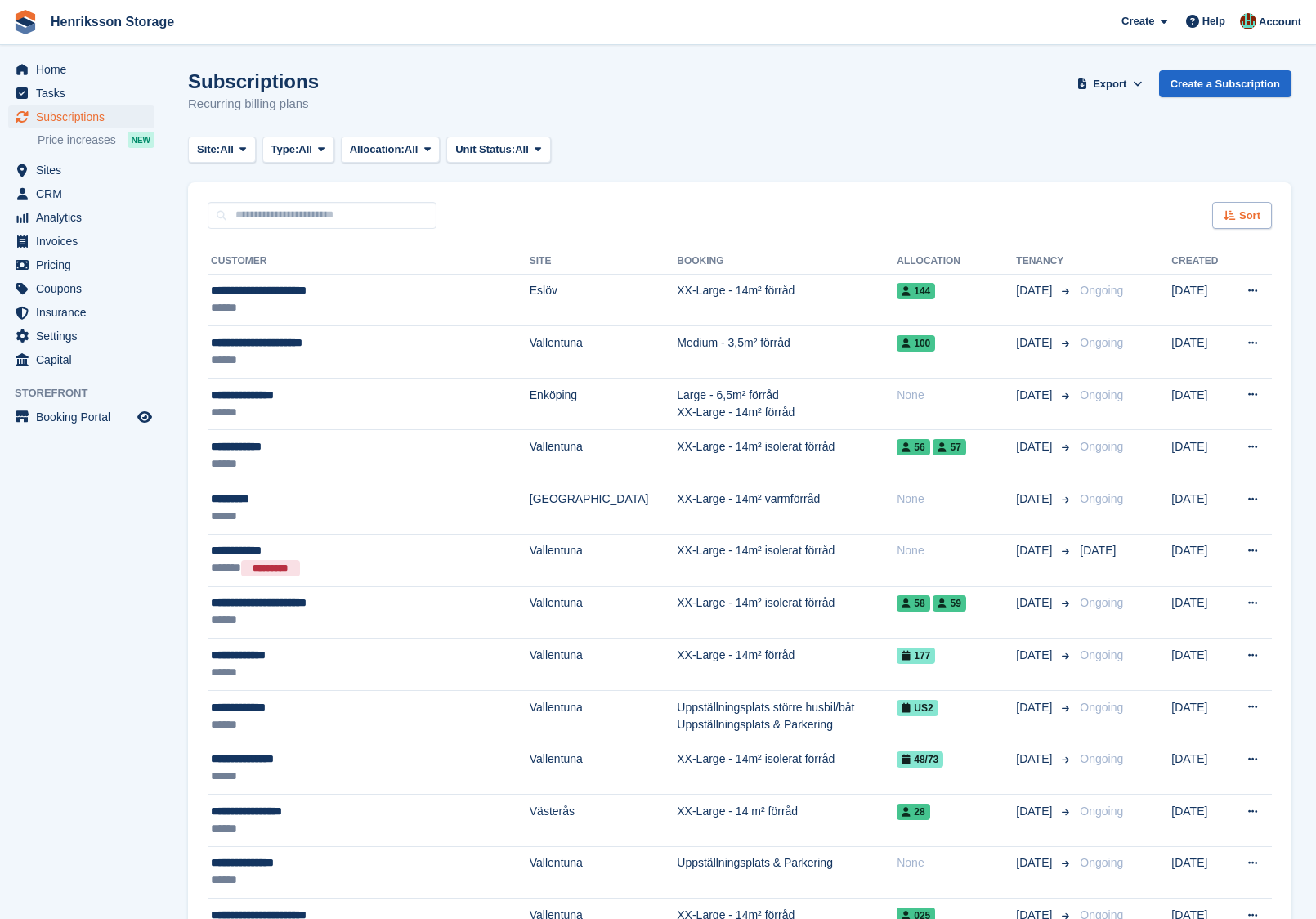
click at [1232, 222] on div "Sort" at bounding box center [1242, 216] width 59 height 27
click at [1157, 321] on span "Move in date" at bounding box center [1173, 318] width 66 height 13
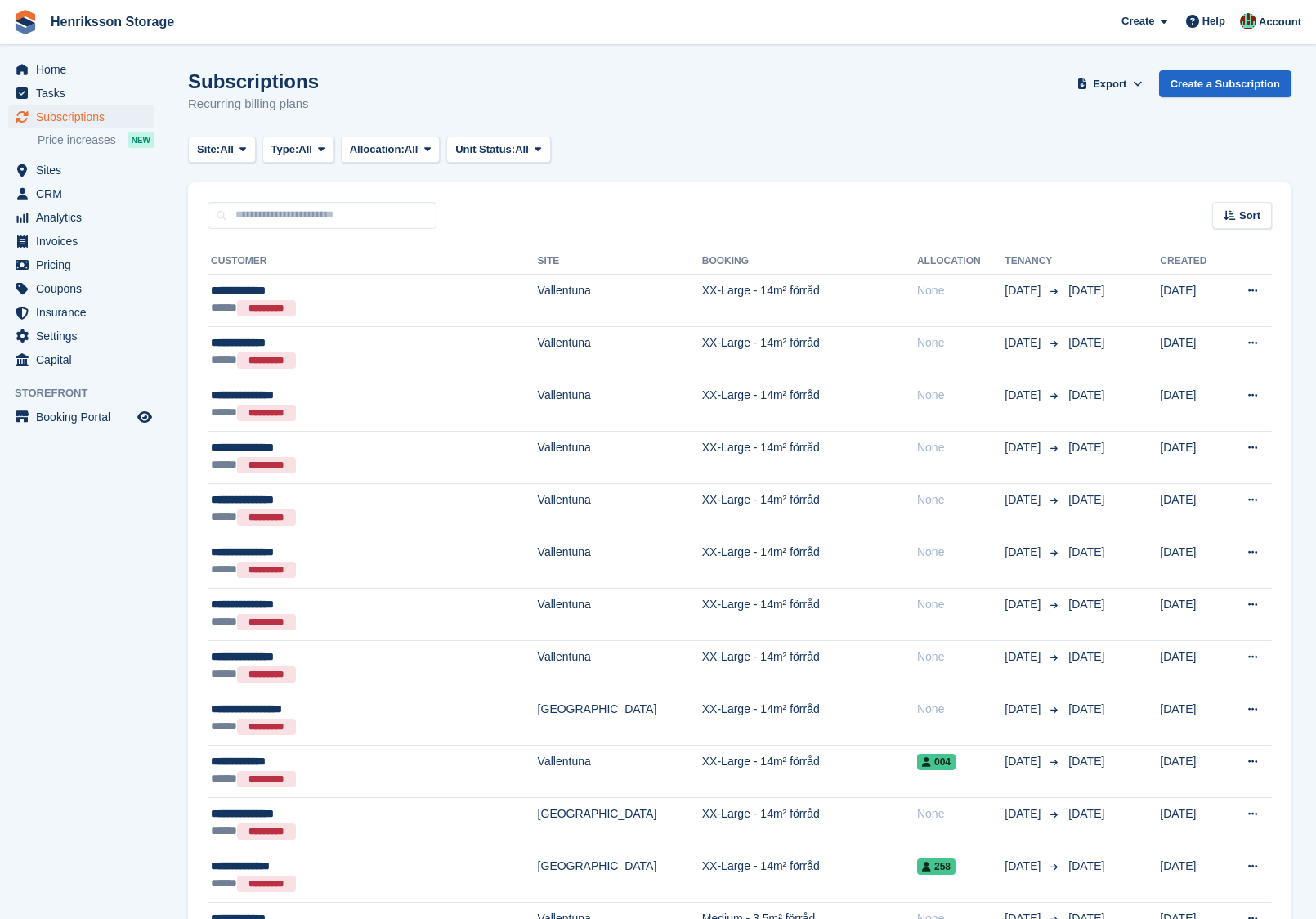
click at [1245, 215] on span "Sort" at bounding box center [1250, 216] width 22 height 16
click at [1143, 409] on span "Move in (newest first)" at bounding box center [1197, 406] width 117 height 13
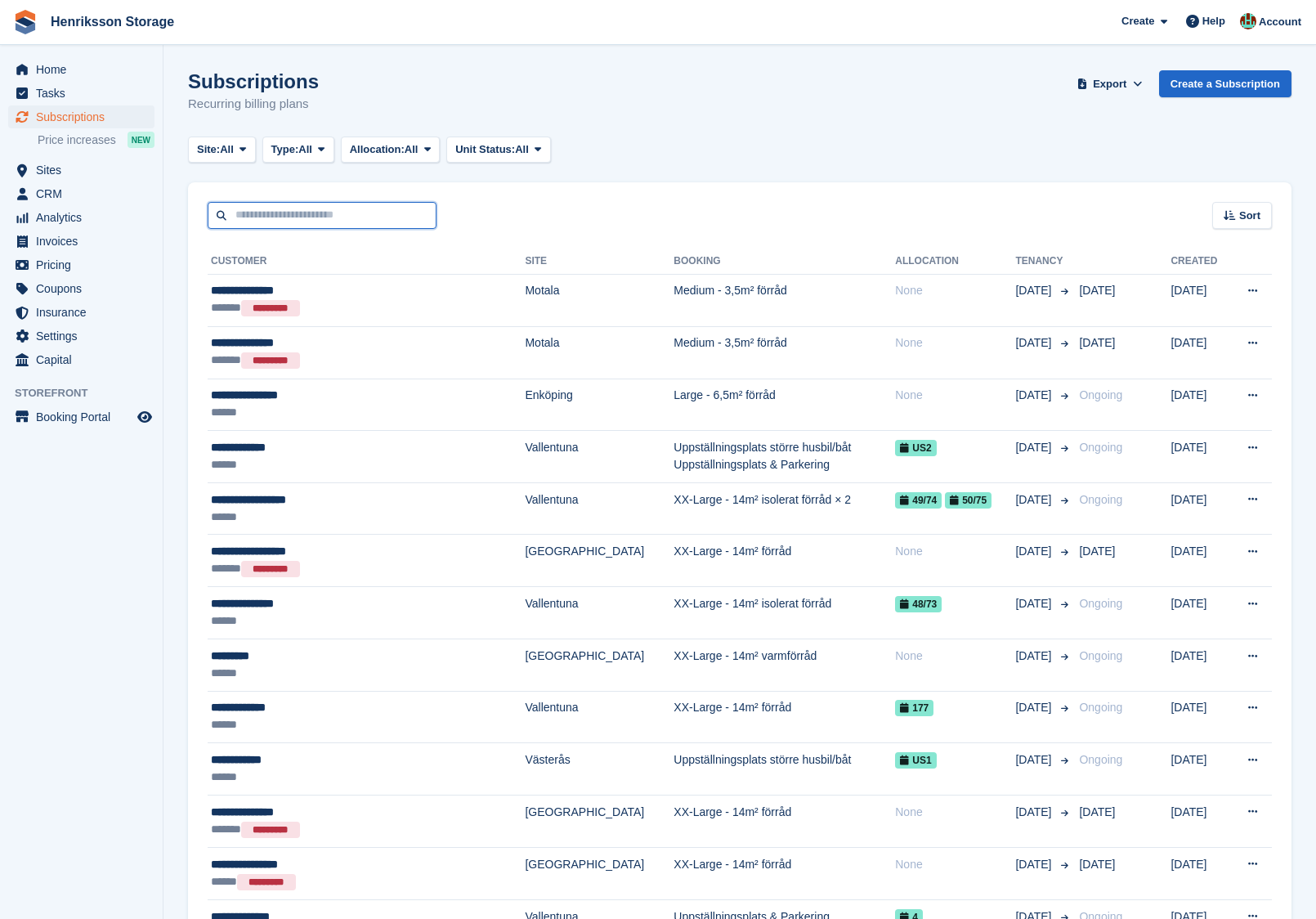
click at [418, 212] on input "text" at bounding box center [322, 216] width 229 height 27
type input "*****"
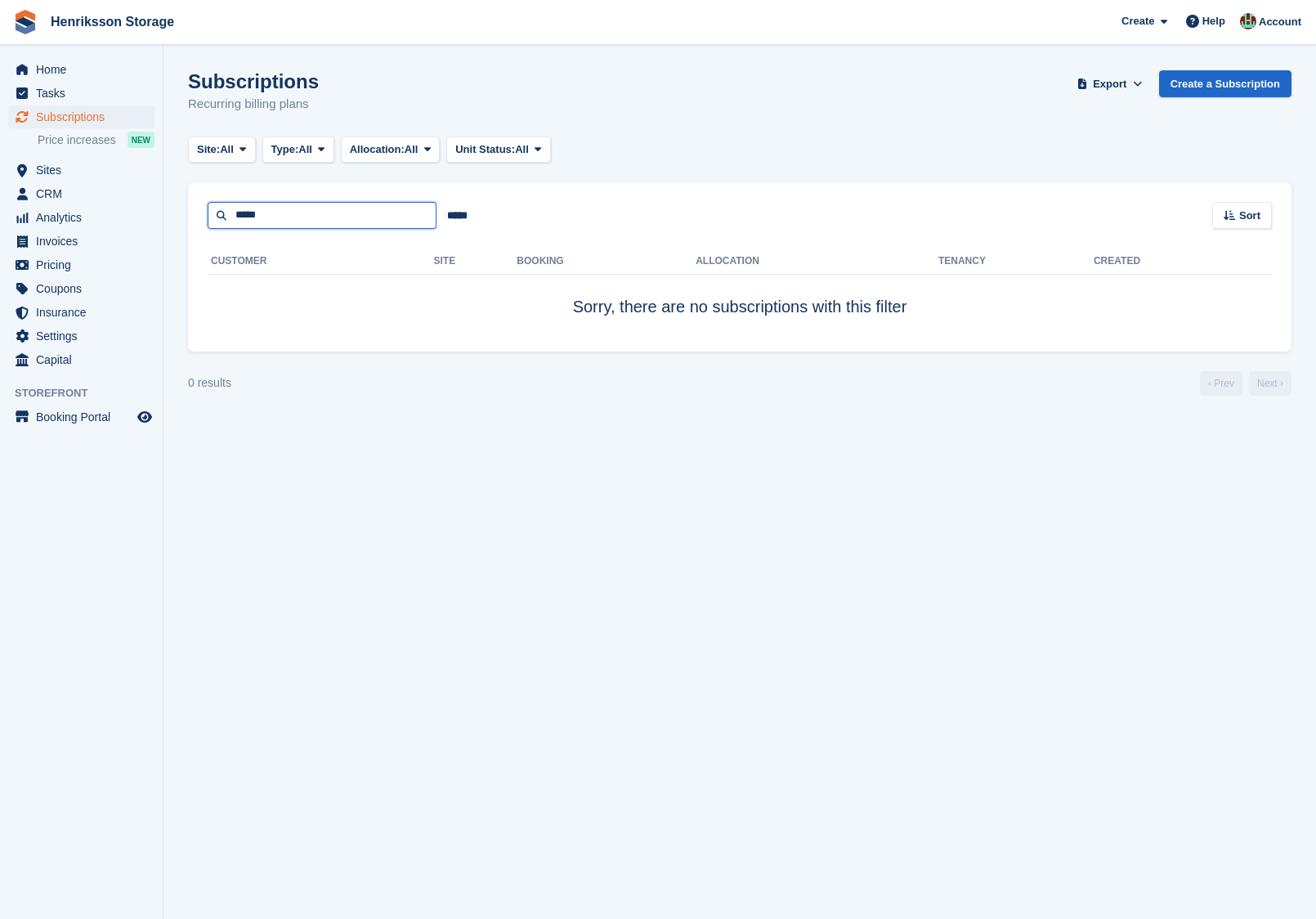
click at [296, 205] on input "*****" at bounding box center [322, 216] width 229 height 27
click at [250, 225] on input "*****" at bounding box center [322, 216] width 229 height 27
type input "*****"
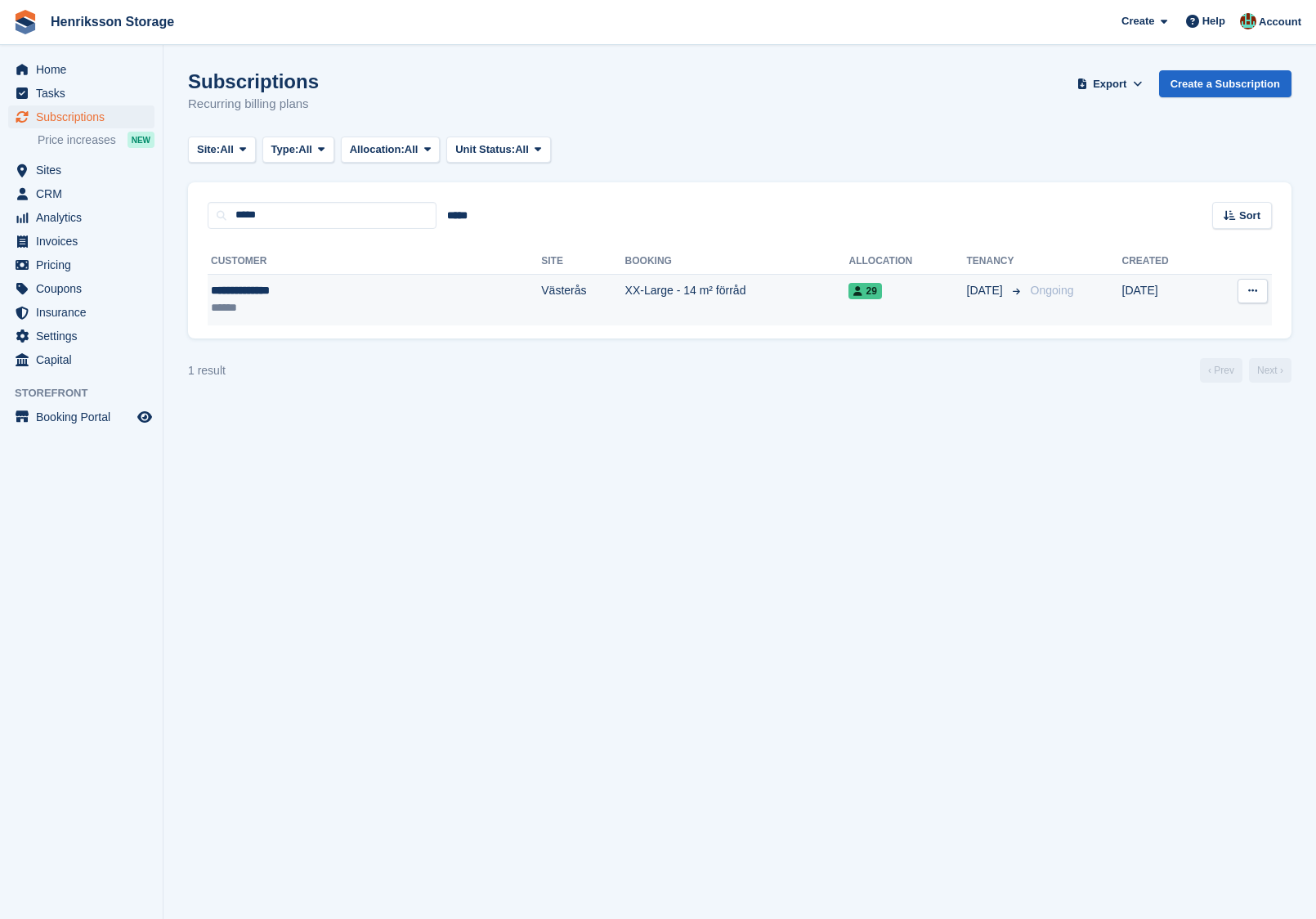
click at [340, 296] on div "**********" at bounding box center [299, 290] width 177 height 17
